Goal: Find specific page/section: Find specific page/section

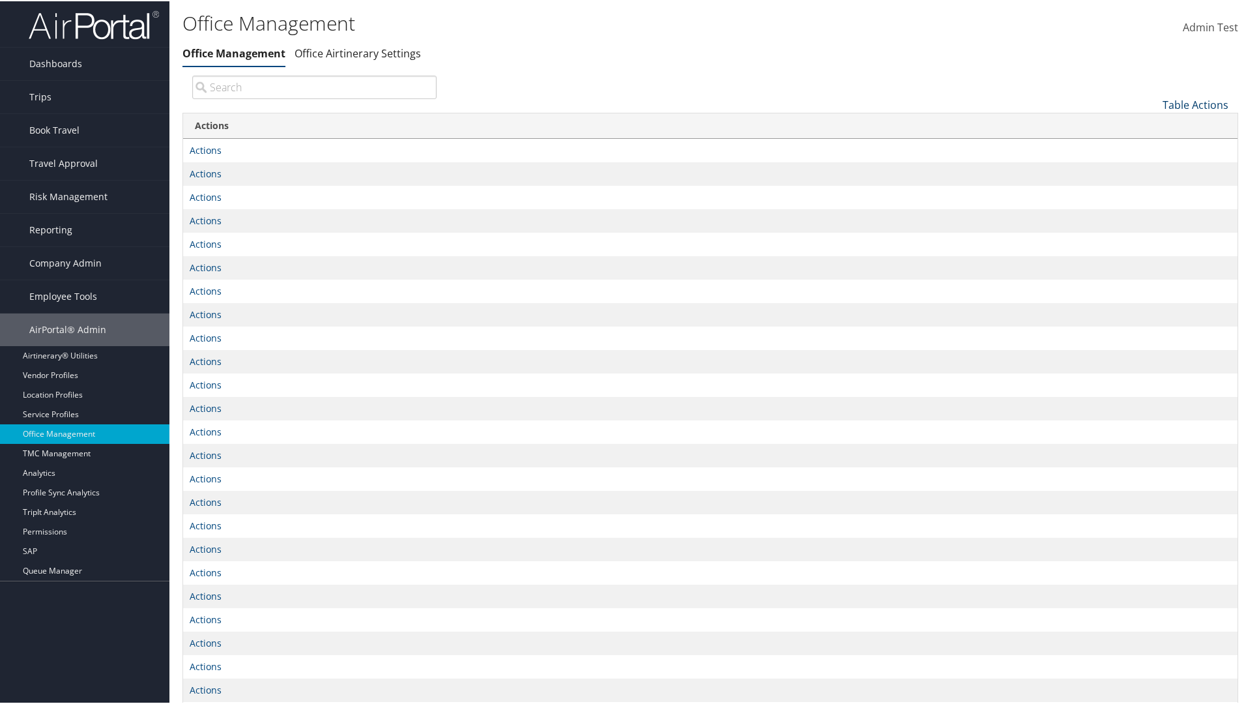
click at [1185, 106] on link "Table Actions" at bounding box center [1196, 103] width 66 height 14
click at [1151, 144] on link "Column Visibility" at bounding box center [1146, 146] width 171 height 22
drag, startPoint x: 1112, startPoint y: 124, endPoint x: 1104, endPoint y: 144, distance: 21.9
click at [1112, 126] on link "Name" at bounding box center [1146, 125] width 171 height 22
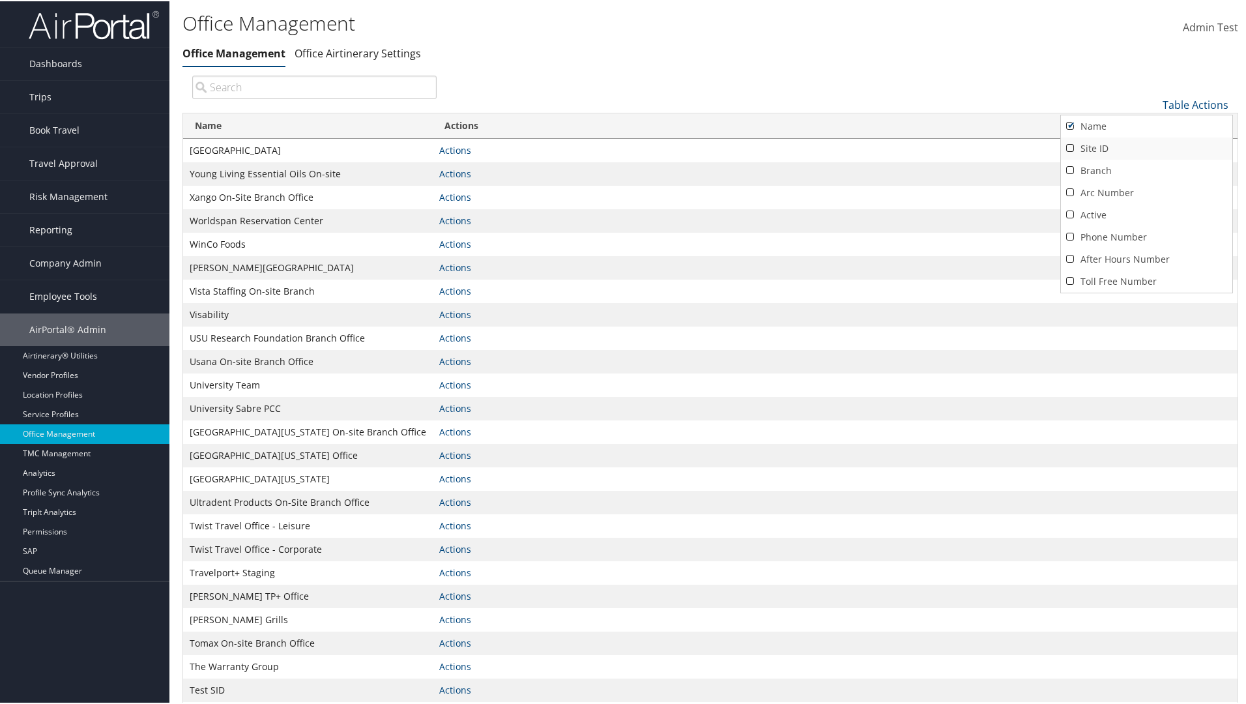
click at [1104, 144] on link "Site ID" at bounding box center [1146, 147] width 171 height 22
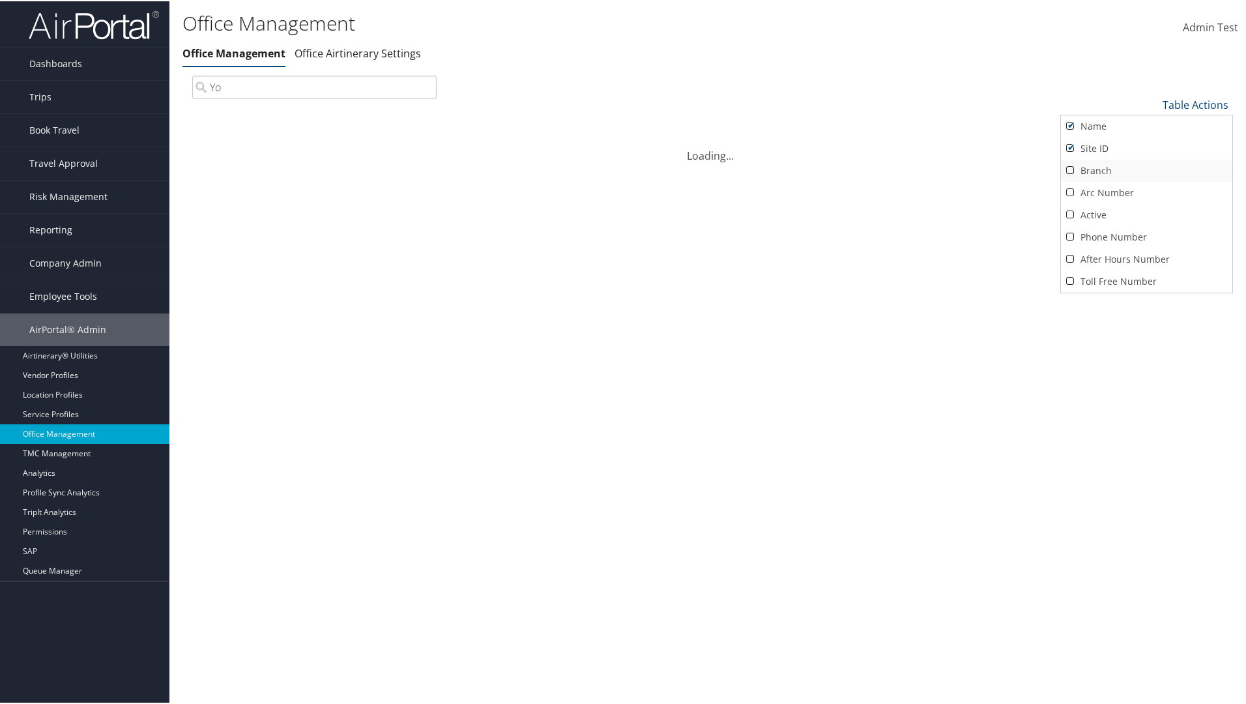
type input "Yo"
click at [1103, 170] on link "Branch" at bounding box center [1146, 169] width 171 height 22
click at [1103, 201] on link "Arc Number" at bounding box center [1146, 192] width 171 height 22
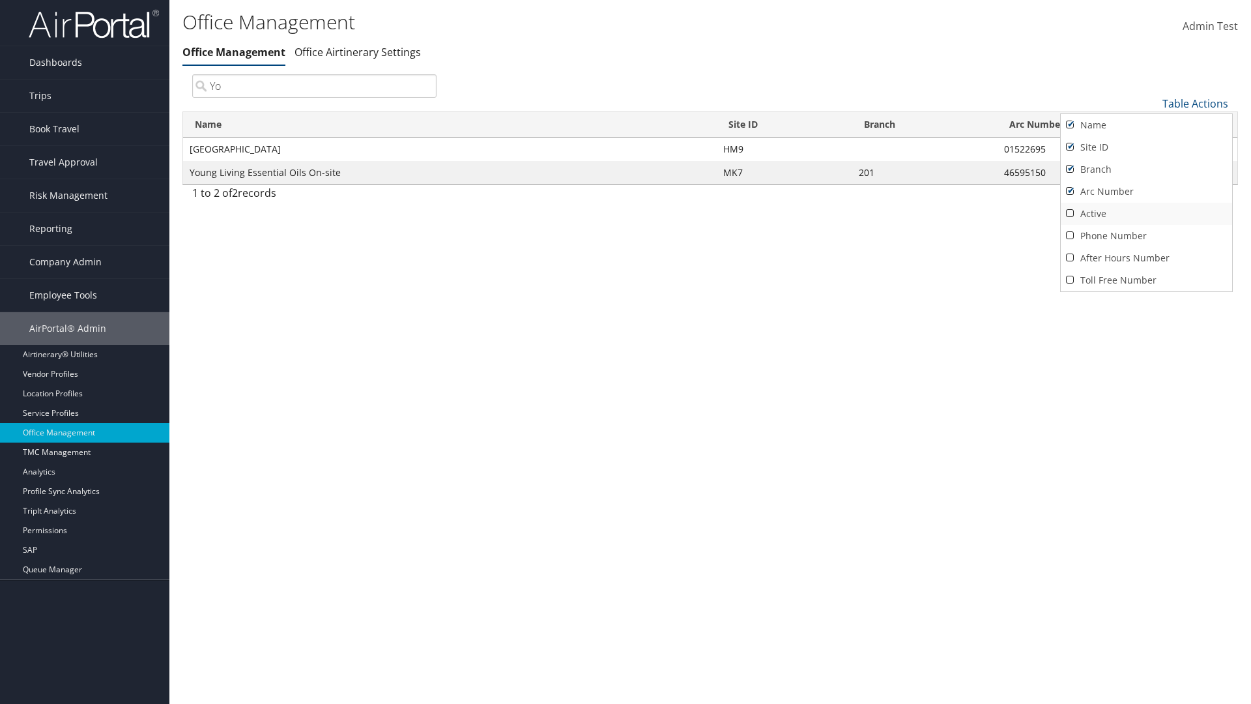
click at [1100, 216] on link "Active" at bounding box center [1146, 214] width 171 height 22
click at [1099, 228] on link "Phone Number" at bounding box center [1146, 236] width 171 height 22
click at [1099, 255] on link "After Hours Number" at bounding box center [1146, 258] width 171 height 22
click at [1103, 282] on link "Toll Free Number" at bounding box center [1146, 280] width 171 height 22
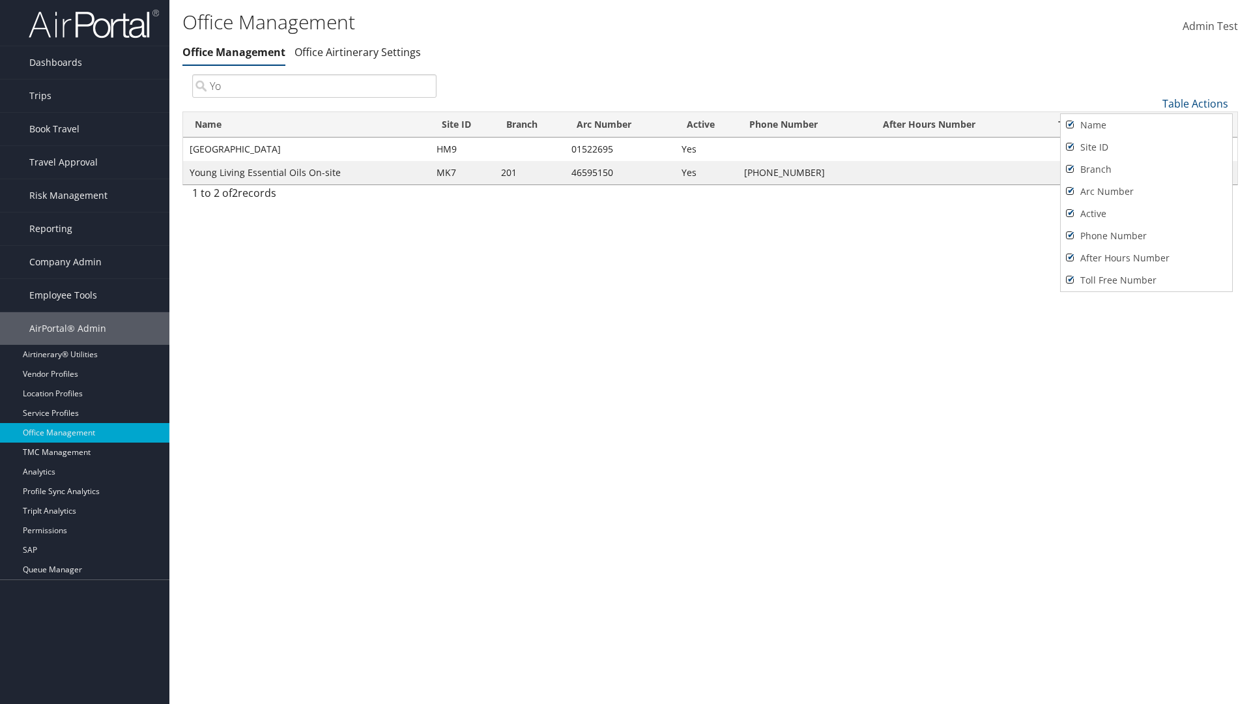
click at [886, 323] on div at bounding box center [625, 352] width 1251 height 704
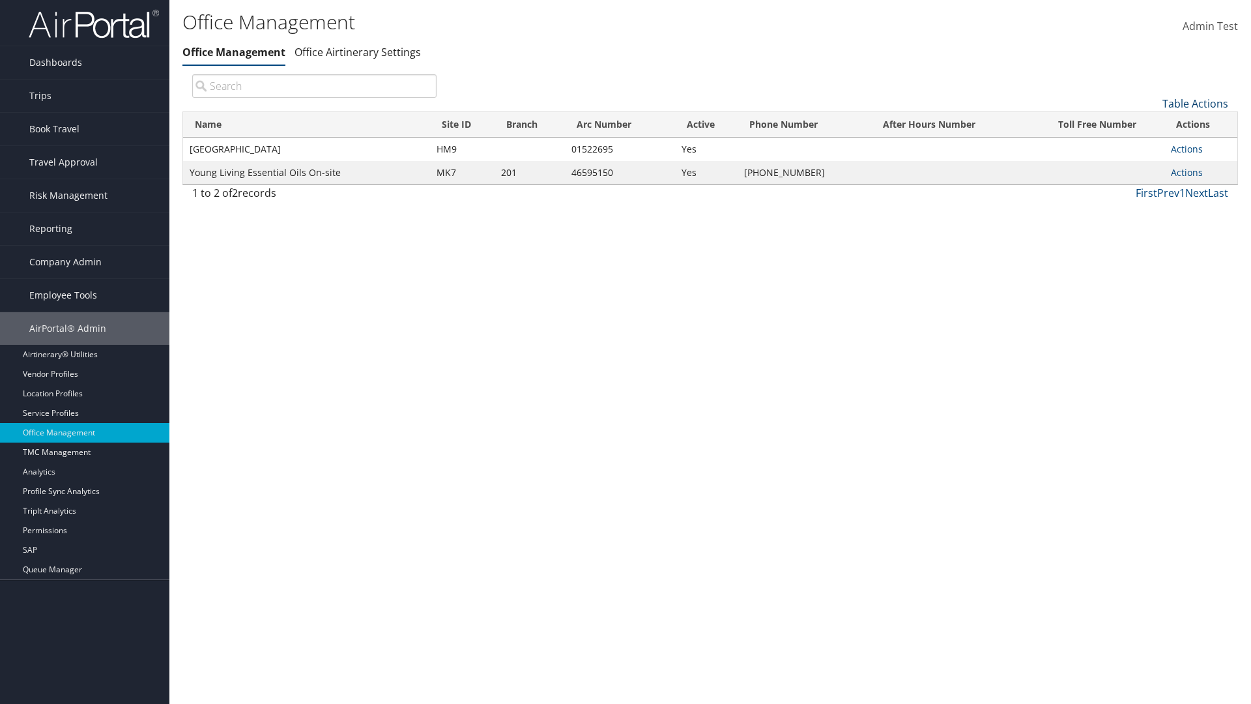
click at [1193, 108] on link "Table Actions" at bounding box center [1196, 103] width 66 height 14
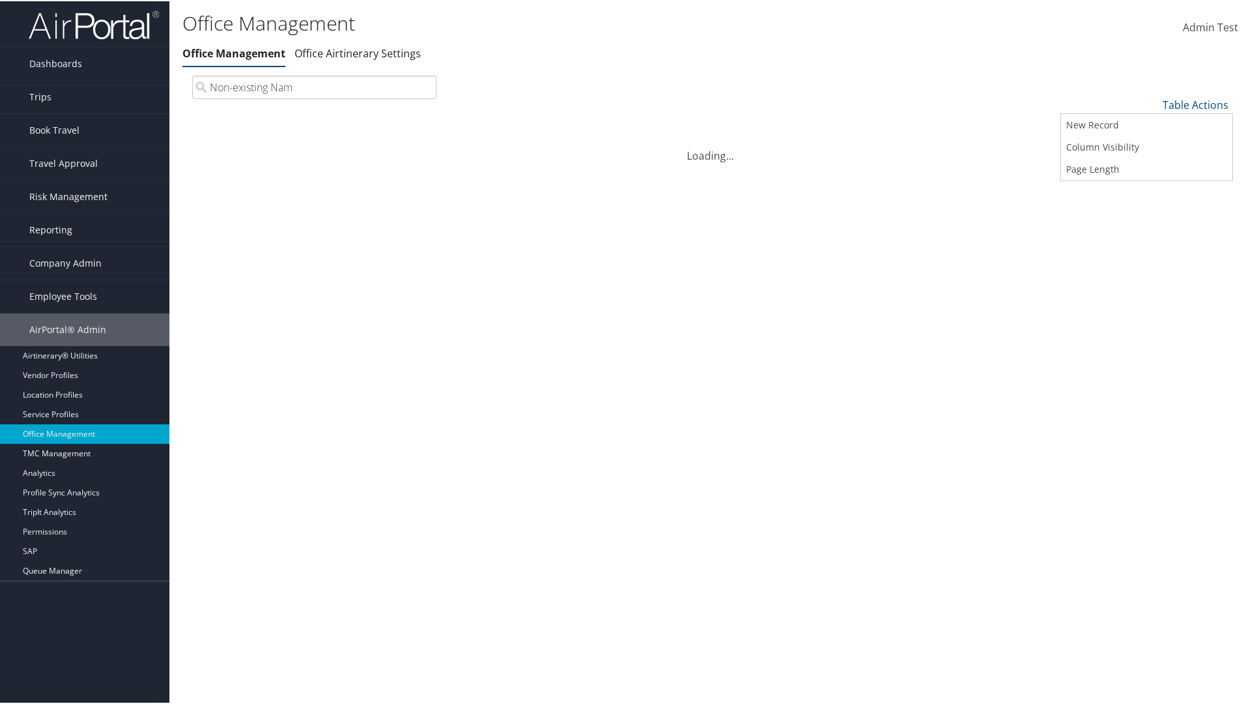
type input "Non-existing Name"
type input "HM9"
type input "01522695"
